Goal: Task Accomplishment & Management: Use online tool/utility

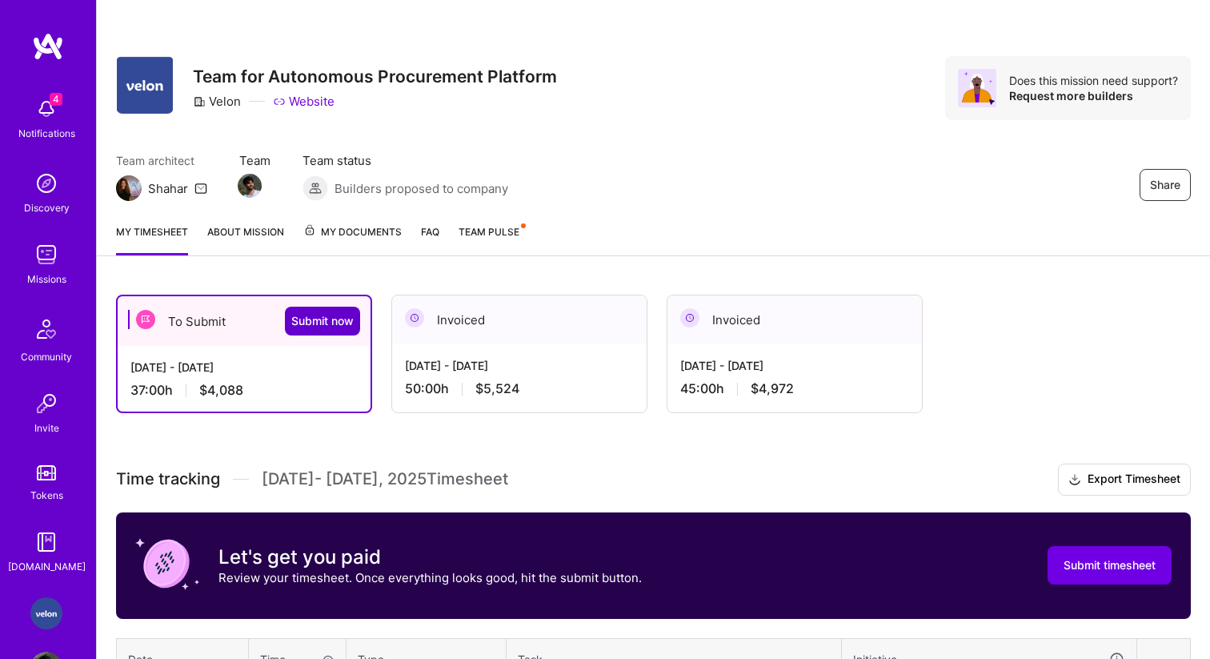
click at [327, 324] on span "Submit now" at bounding box center [322, 321] width 62 height 16
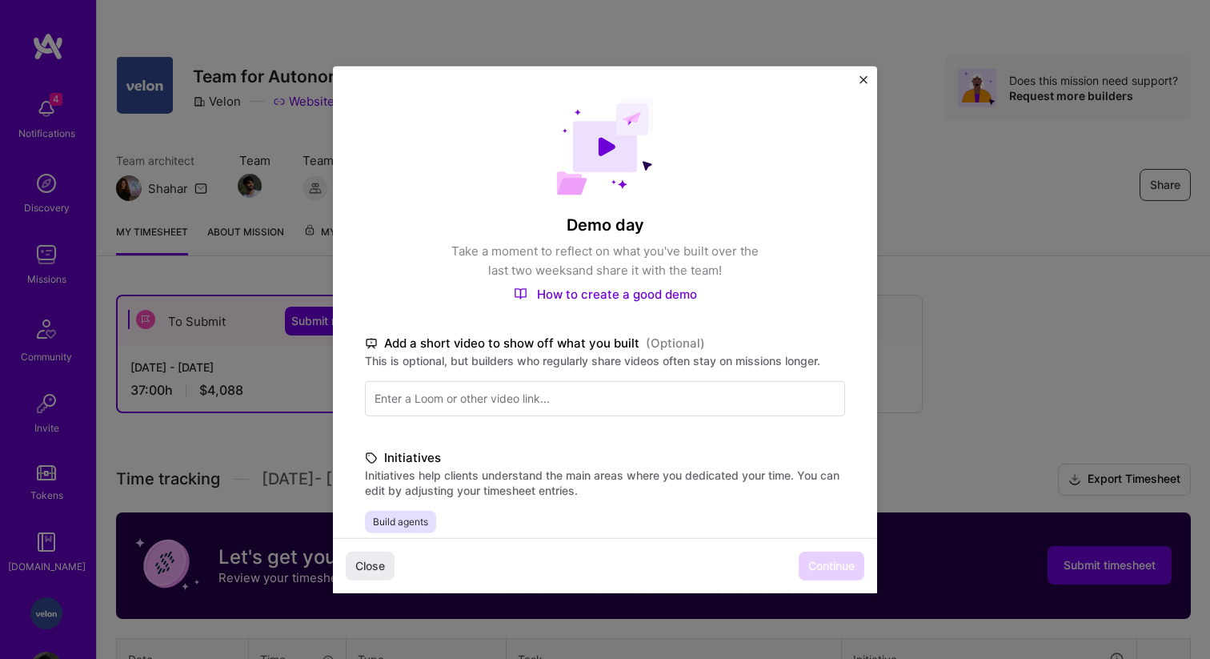
scroll to position [324, 0]
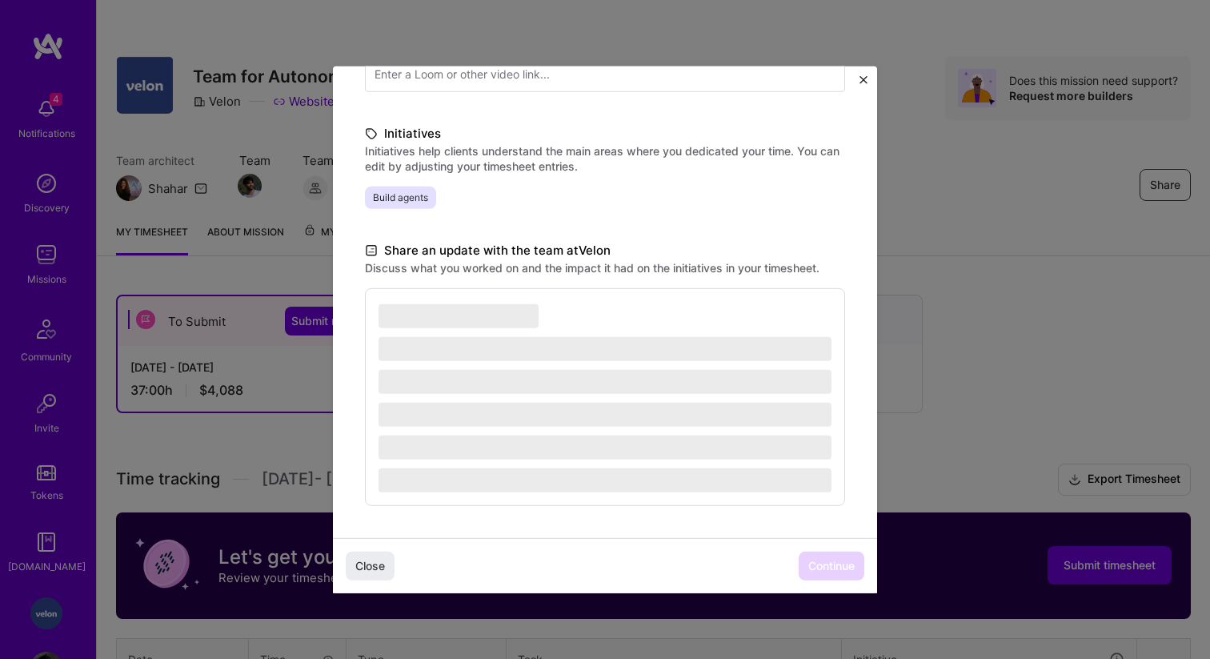
click at [832, 567] on div "Close Continue" at bounding box center [605, 565] width 544 height 55
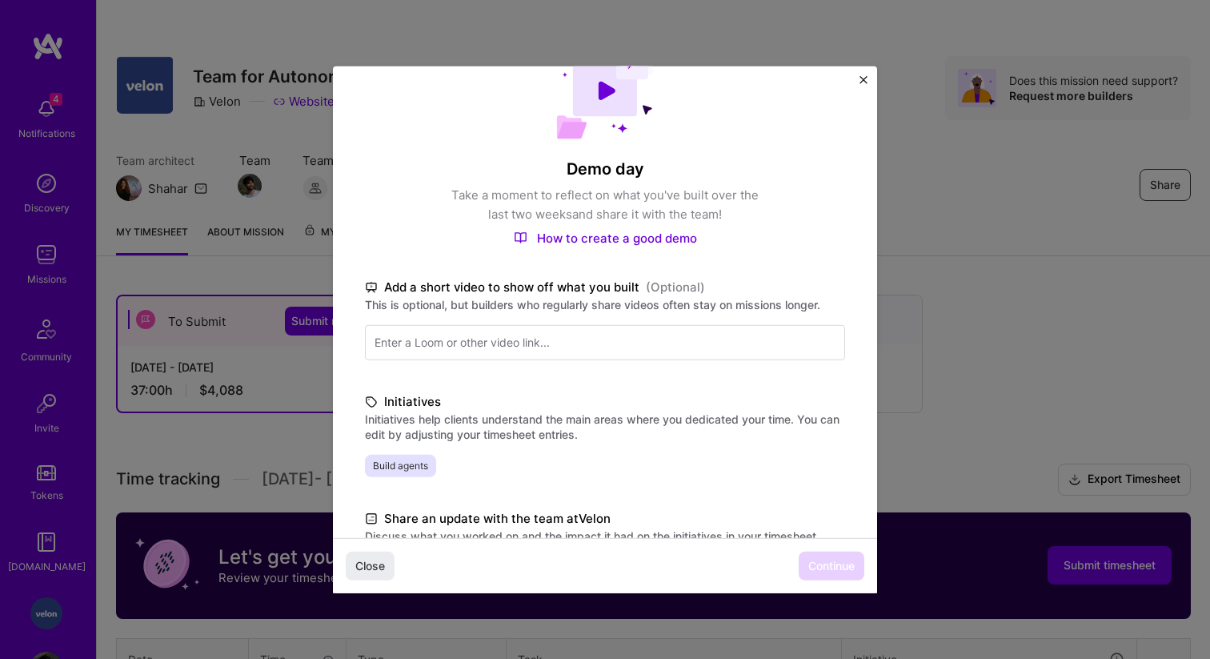
scroll to position [0, 0]
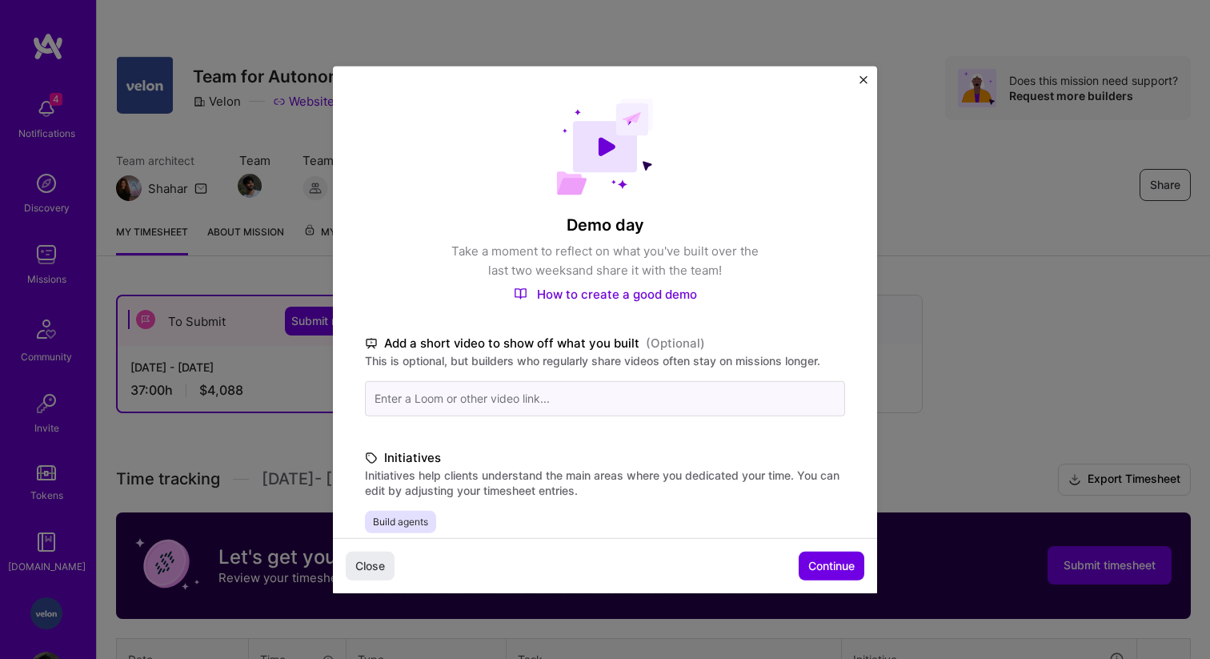
click at [432, 406] on input at bounding box center [605, 397] width 480 height 35
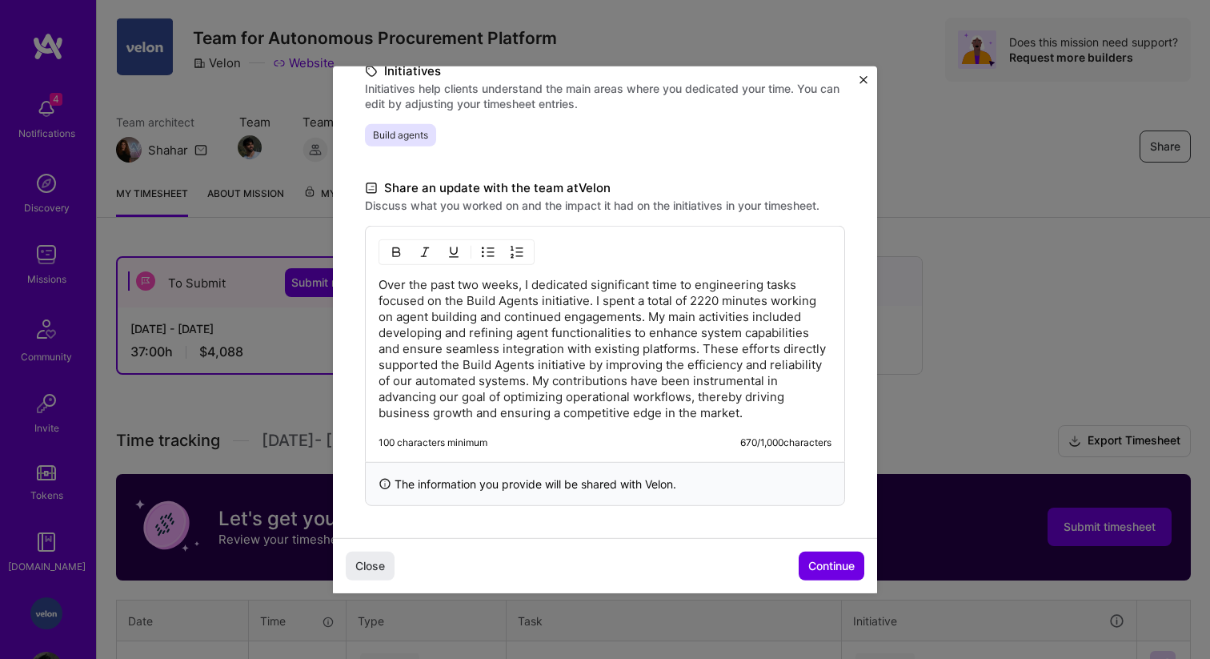
scroll to position [387, 0]
click at [825, 559] on span "Continue" at bounding box center [831, 566] width 46 height 16
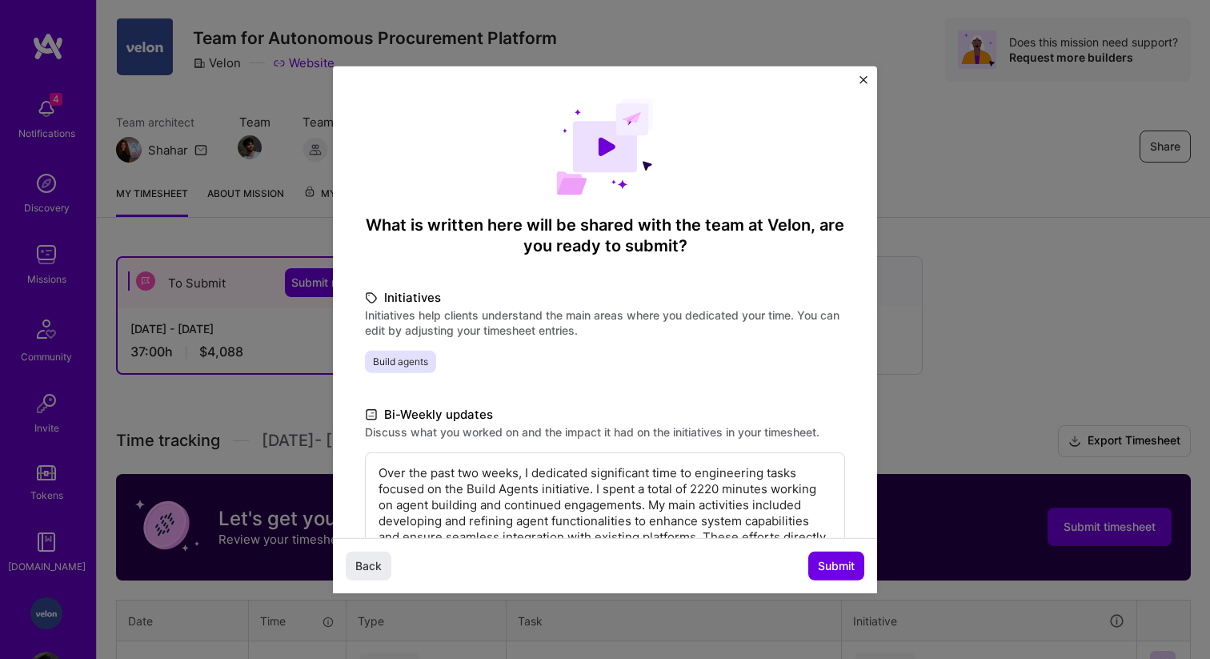
scroll to position [171, 0]
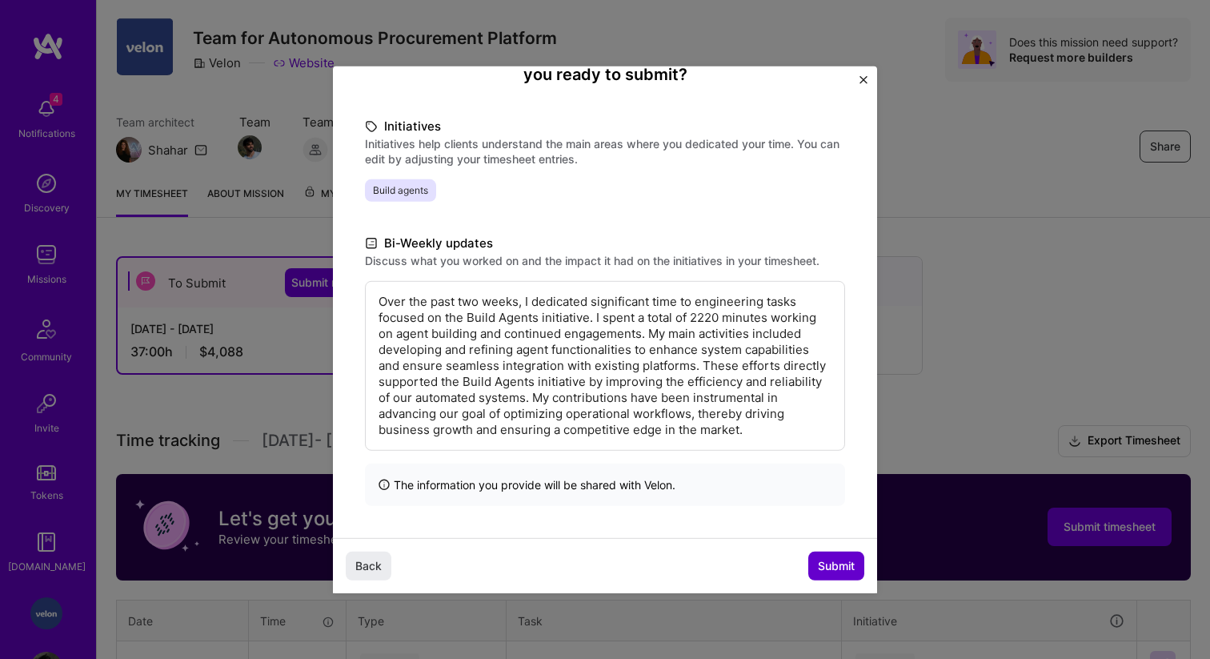
click at [835, 570] on span "Submit" at bounding box center [836, 566] width 37 height 16
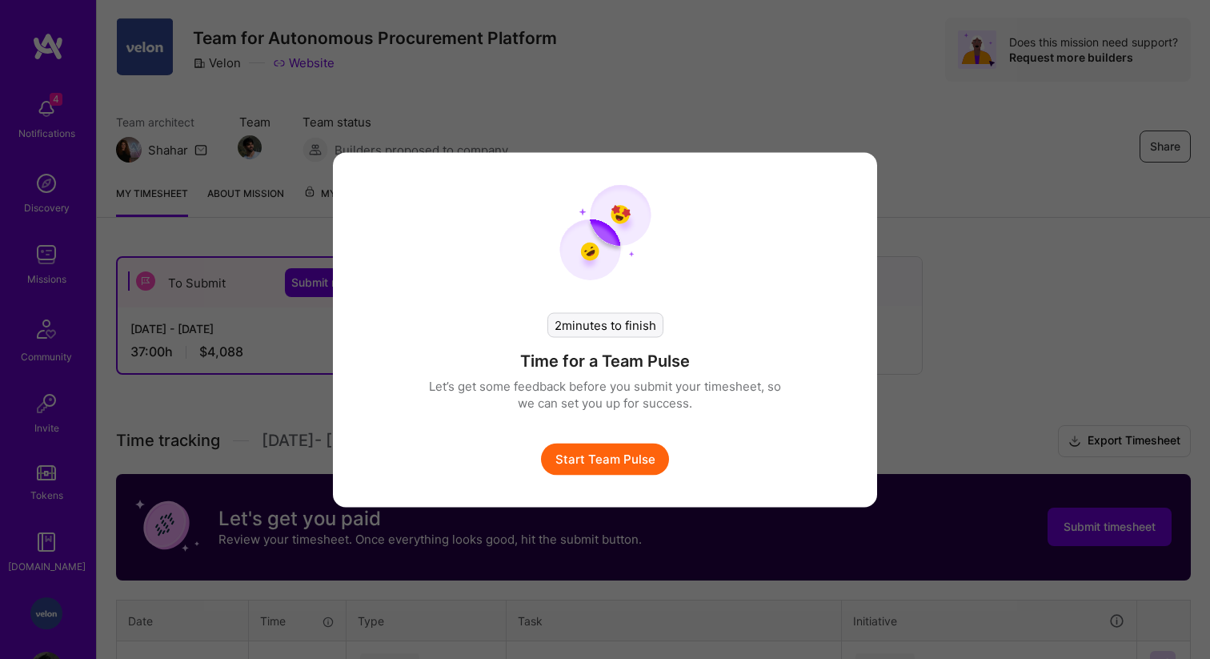
click at [583, 327] on div "2 minutes to finish" at bounding box center [605, 324] width 116 height 25
click at [604, 455] on button "Start Team Pulse" at bounding box center [605, 459] width 128 height 32
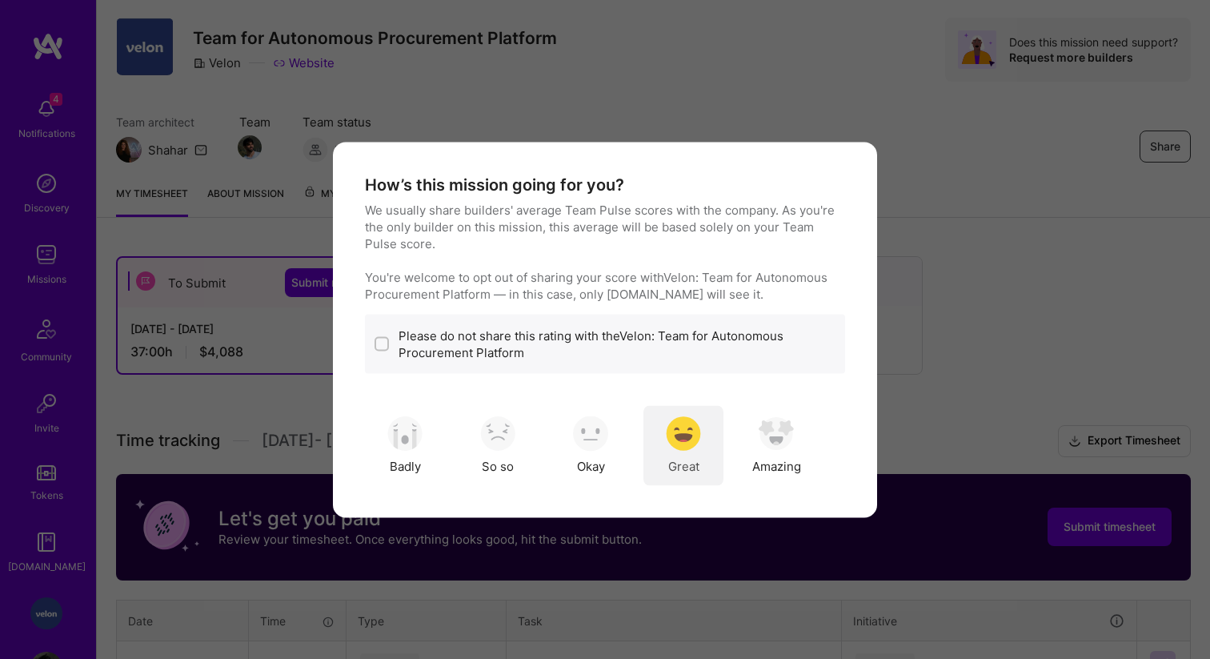
click at [710, 440] on div "Great" at bounding box center [684, 445] width 80 height 80
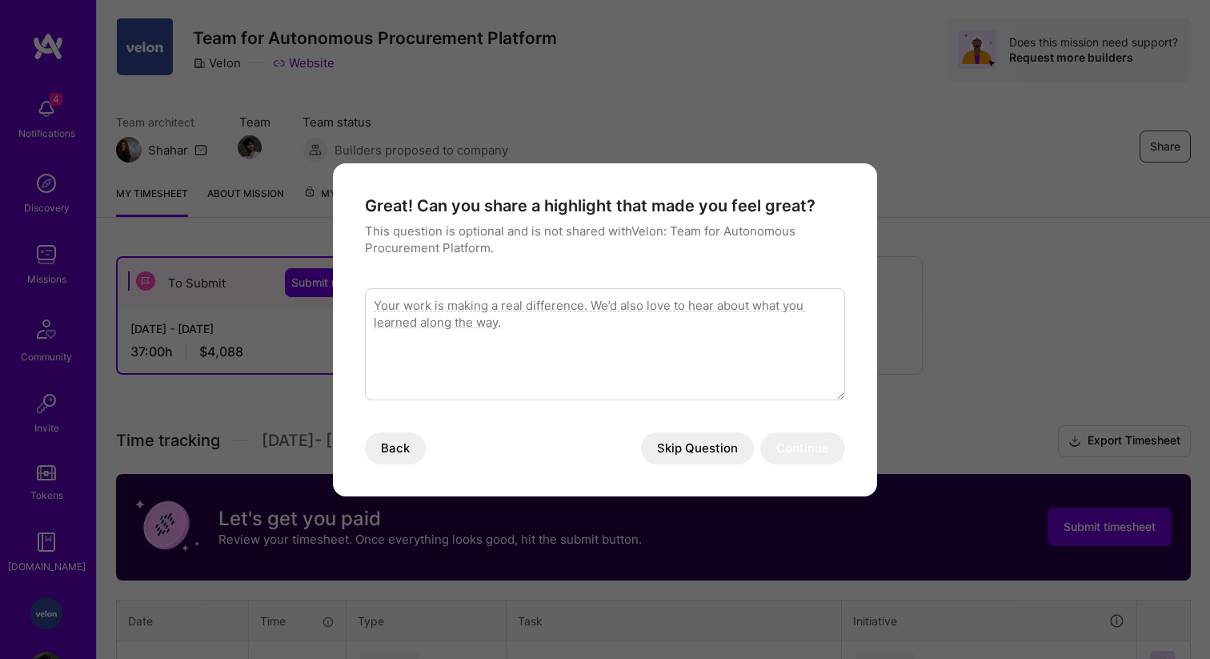
click at [712, 457] on button "Skip Question" at bounding box center [697, 448] width 113 height 32
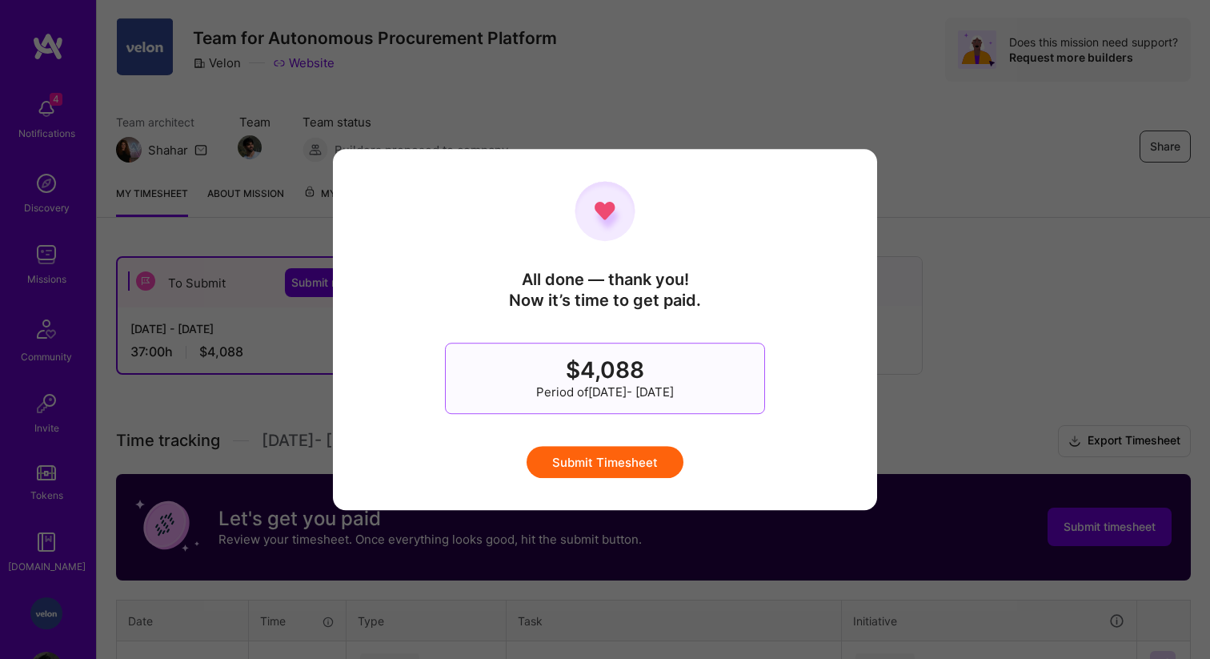
click at [609, 472] on button "Submit Timesheet" at bounding box center [605, 462] width 157 height 32
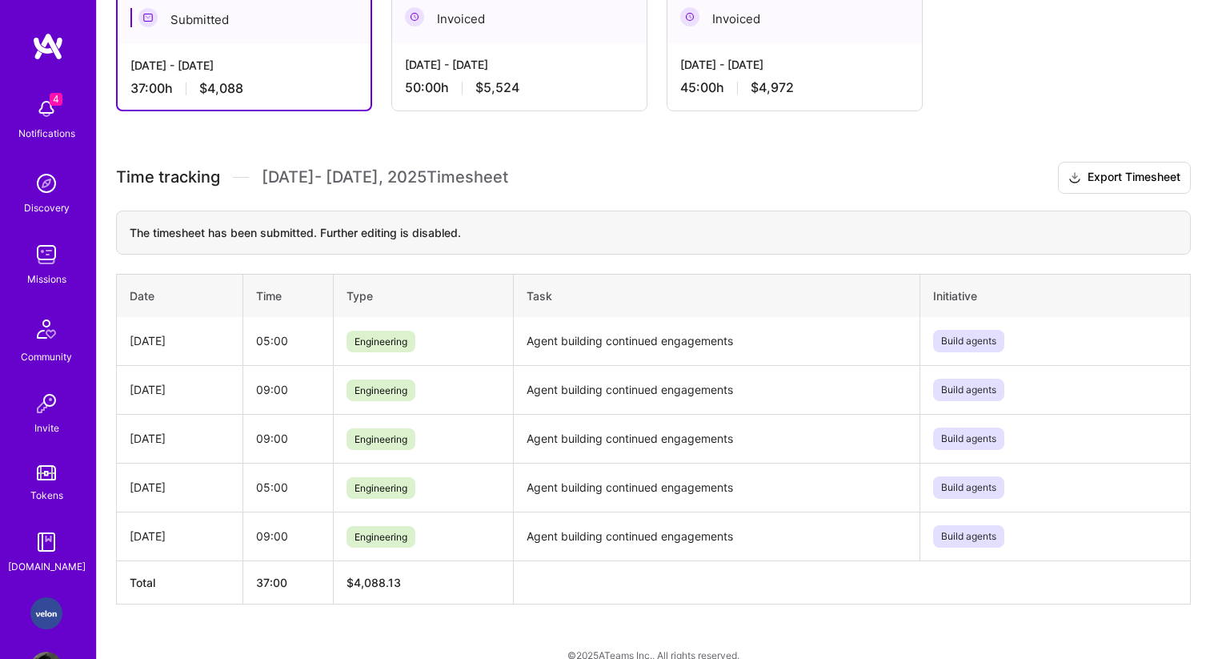
scroll to position [0, 0]
